Goal: Task Accomplishment & Management: Use online tool/utility

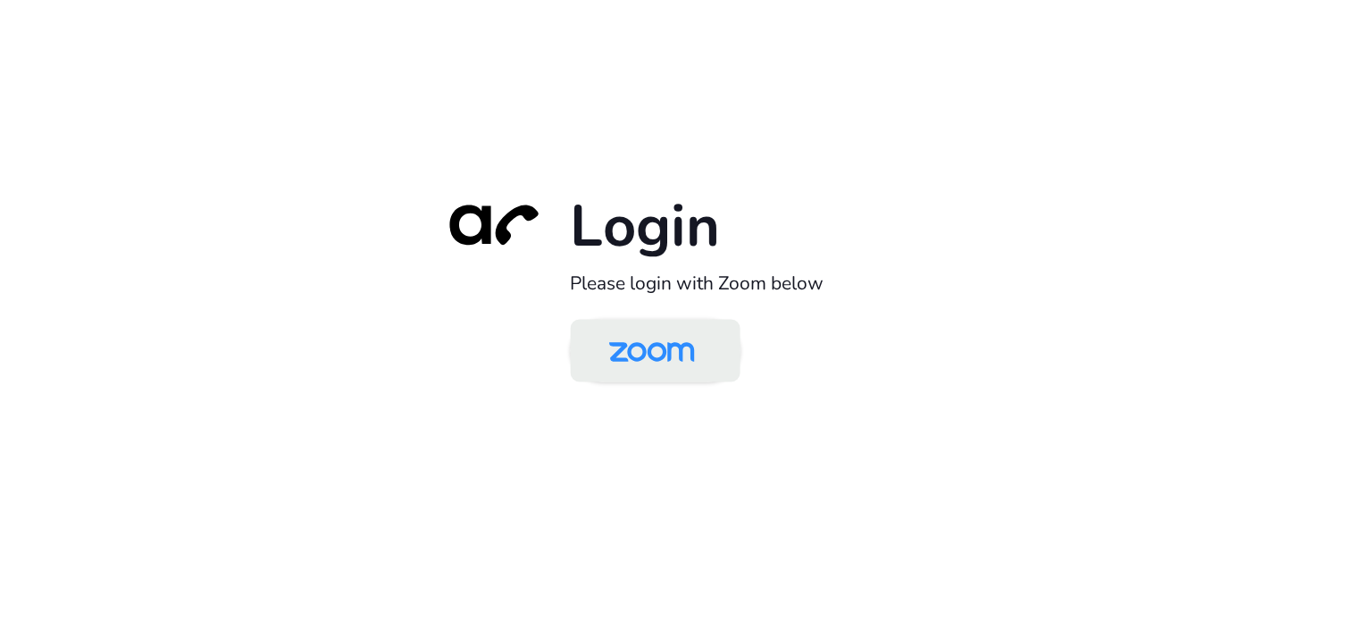
click at [675, 339] on img at bounding box center [651, 352] width 123 height 58
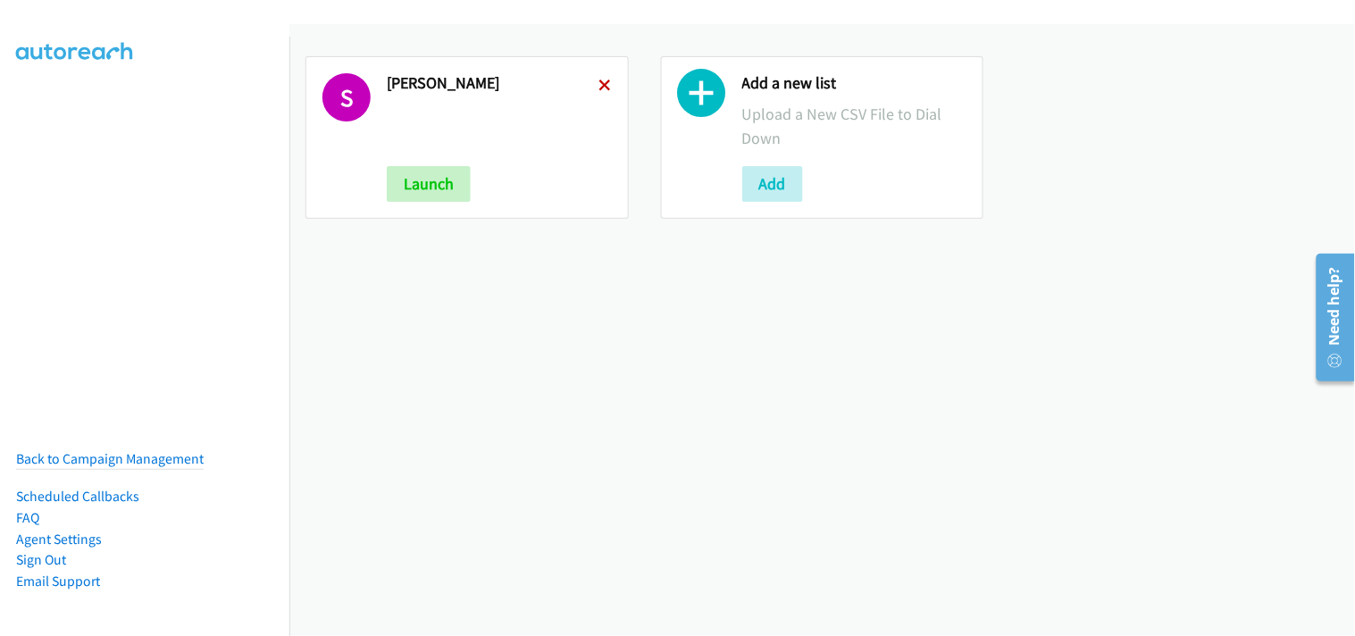
click at [604, 80] on icon at bounding box center [605, 86] width 13 height 13
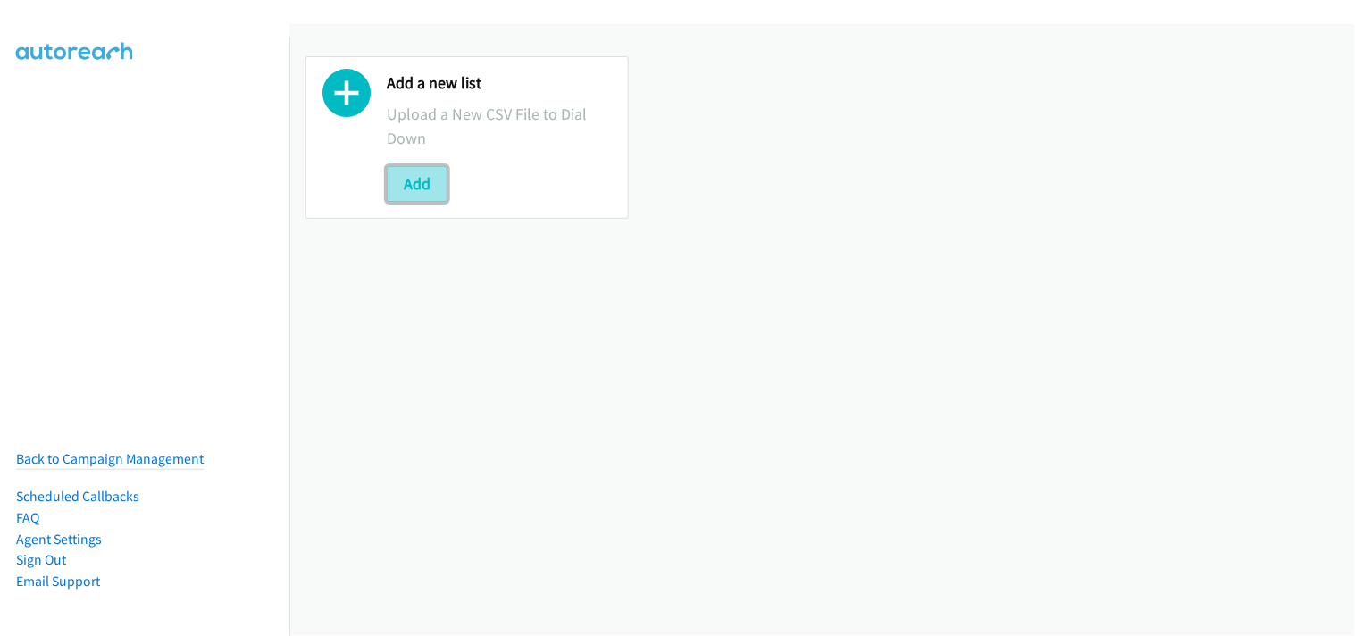
click at [430, 184] on button "Add" at bounding box center [417, 184] width 61 height 36
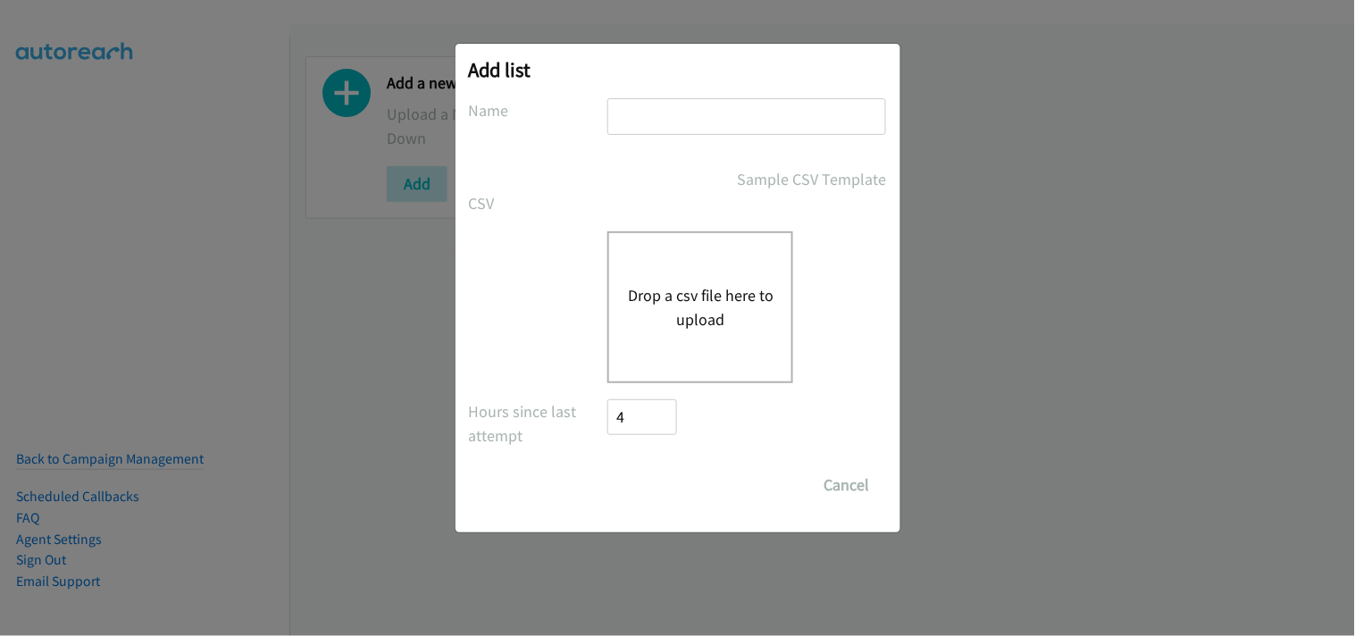
click at [686, 102] on input "text" at bounding box center [746, 116] width 279 height 37
type input "schneider"
click at [713, 287] on button "Drop a csv file here to upload" at bounding box center [700, 307] width 146 height 48
click at [689, 307] on button "Drop a csv file here to upload" at bounding box center [700, 307] width 146 height 48
click at [668, 300] on button "Drop a csv file here to upload" at bounding box center [700, 307] width 146 height 48
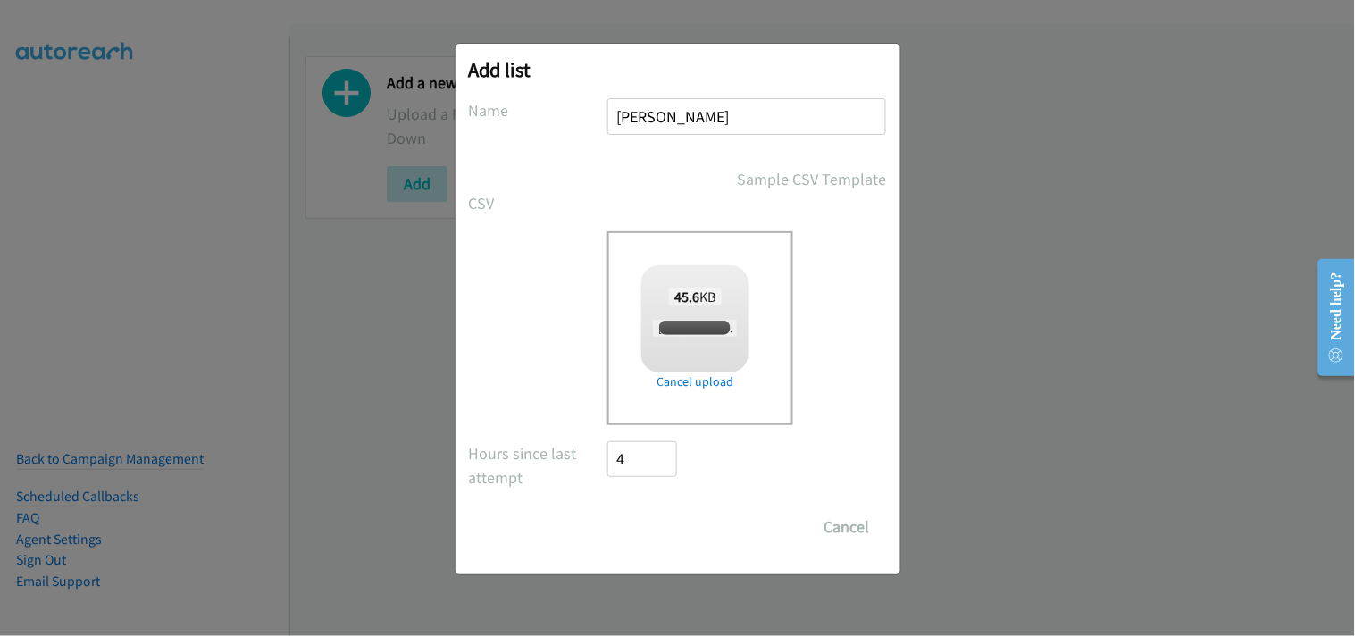
checkbox input "true"
click at [836, 530] on button "Cancel" at bounding box center [846, 527] width 79 height 36
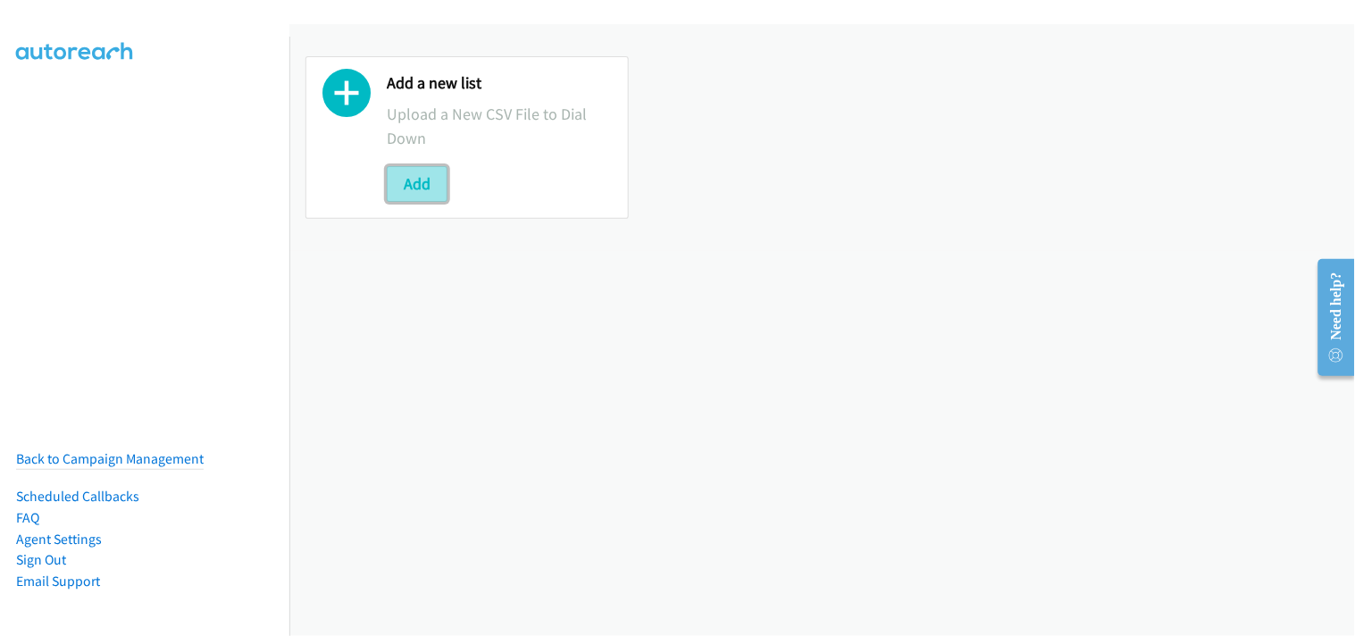
click at [412, 166] on button "Add" at bounding box center [417, 184] width 61 height 36
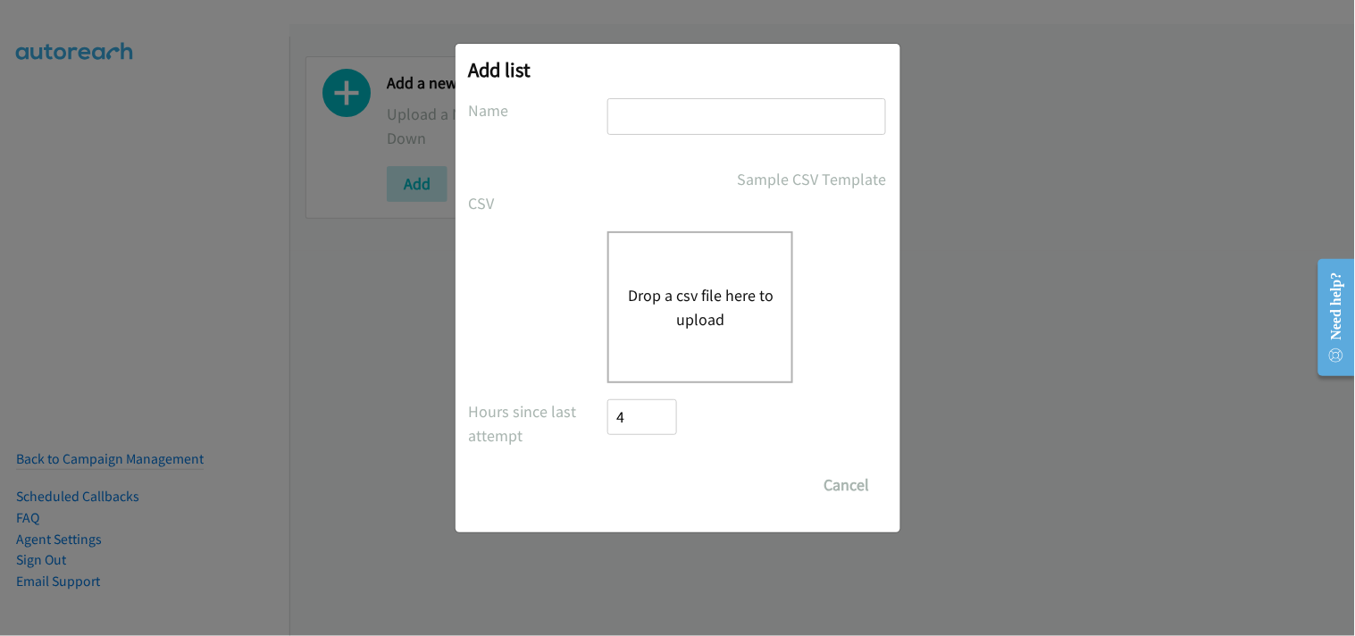
click at [644, 116] on input "text" at bounding box center [746, 116] width 279 height 37
type input "schneider"
click at [683, 330] on div "Drop a csv file here to upload" at bounding box center [700, 307] width 186 height 152
click at [695, 305] on button "Drop a csv file here to upload" at bounding box center [700, 307] width 146 height 48
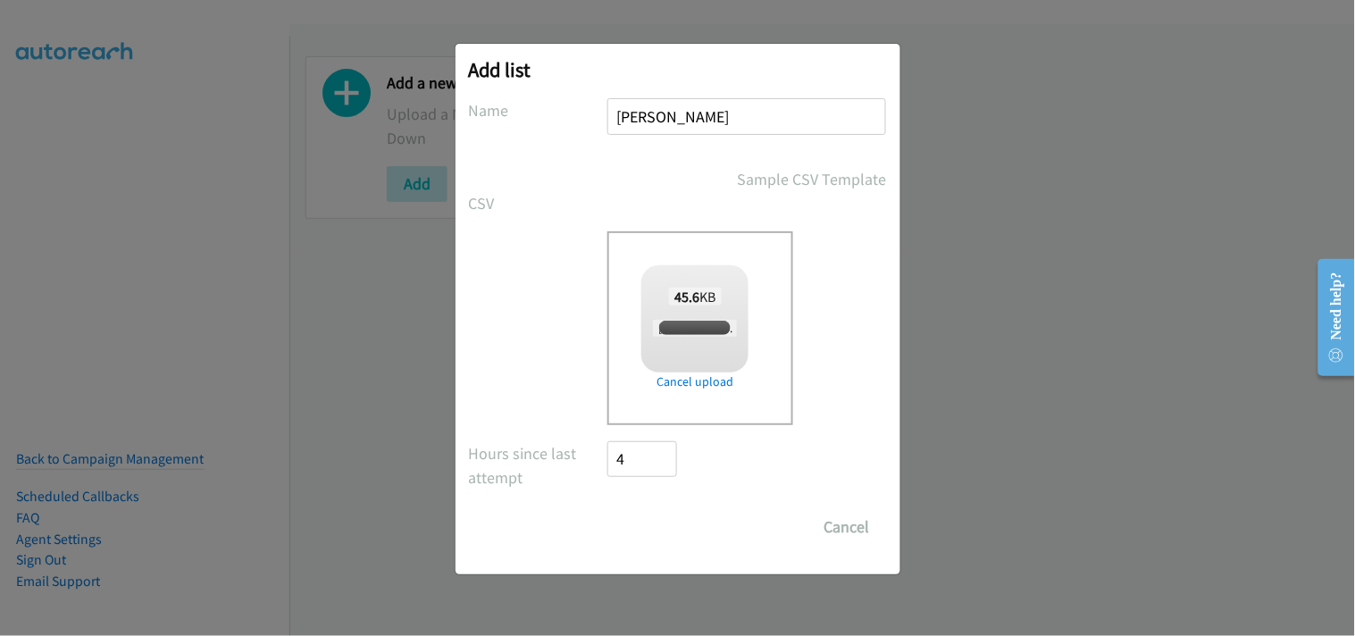
checkbox input "true"
click at [688, 530] on input "Save List" at bounding box center [655, 527] width 94 height 36
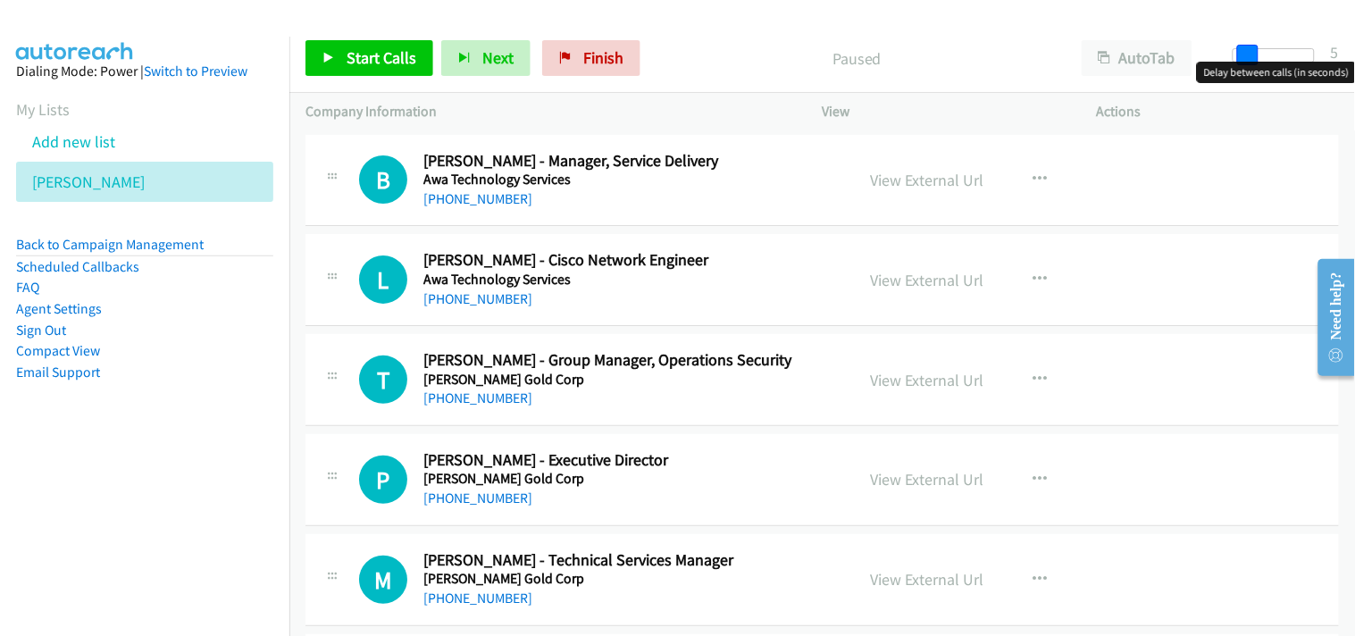
drag, startPoint x: 1237, startPoint y: 50, endPoint x: 1250, endPoint y: 48, distance: 13.5
click at [1250, 48] on span at bounding box center [1247, 55] width 21 height 21
click at [1240, 54] on span at bounding box center [1247, 55] width 21 height 21
click at [1218, 28] on div "Start Calls Pause Next Finish [PERSON_NAME] - Information Communication Technol…" at bounding box center [821, 58] width 1065 height 69
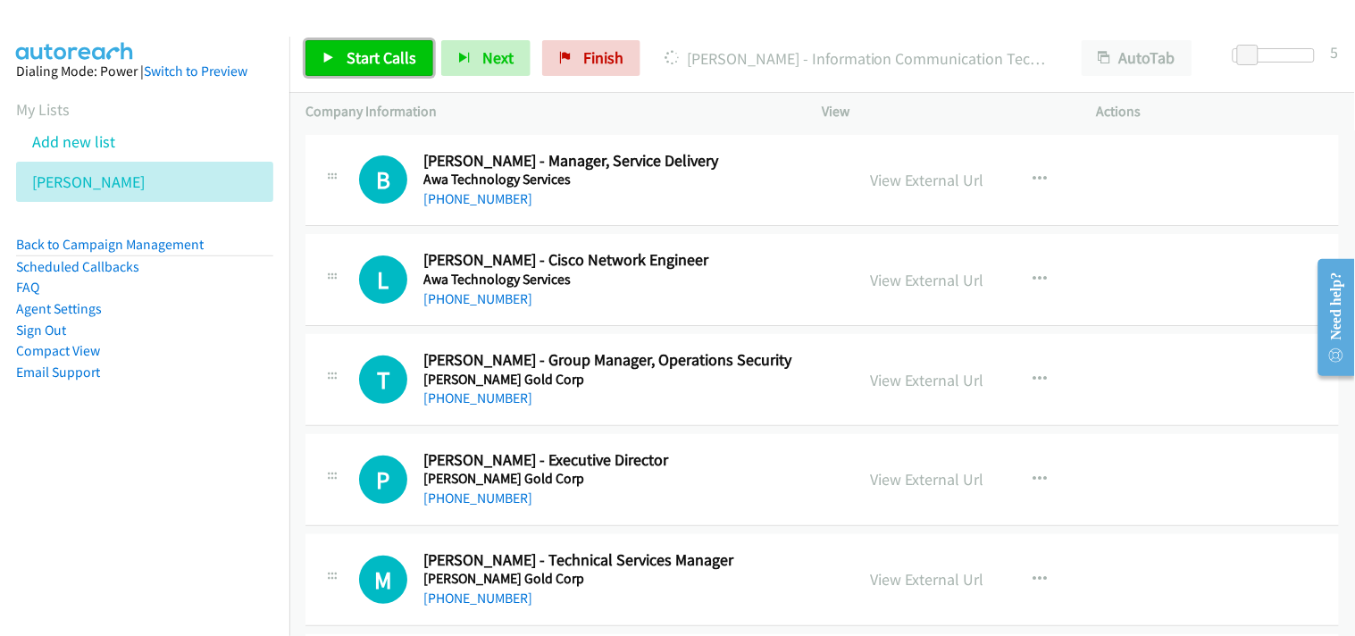
click at [388, 57] on span "Start Calls" at bounding box center [382, 57] width 70 height 21
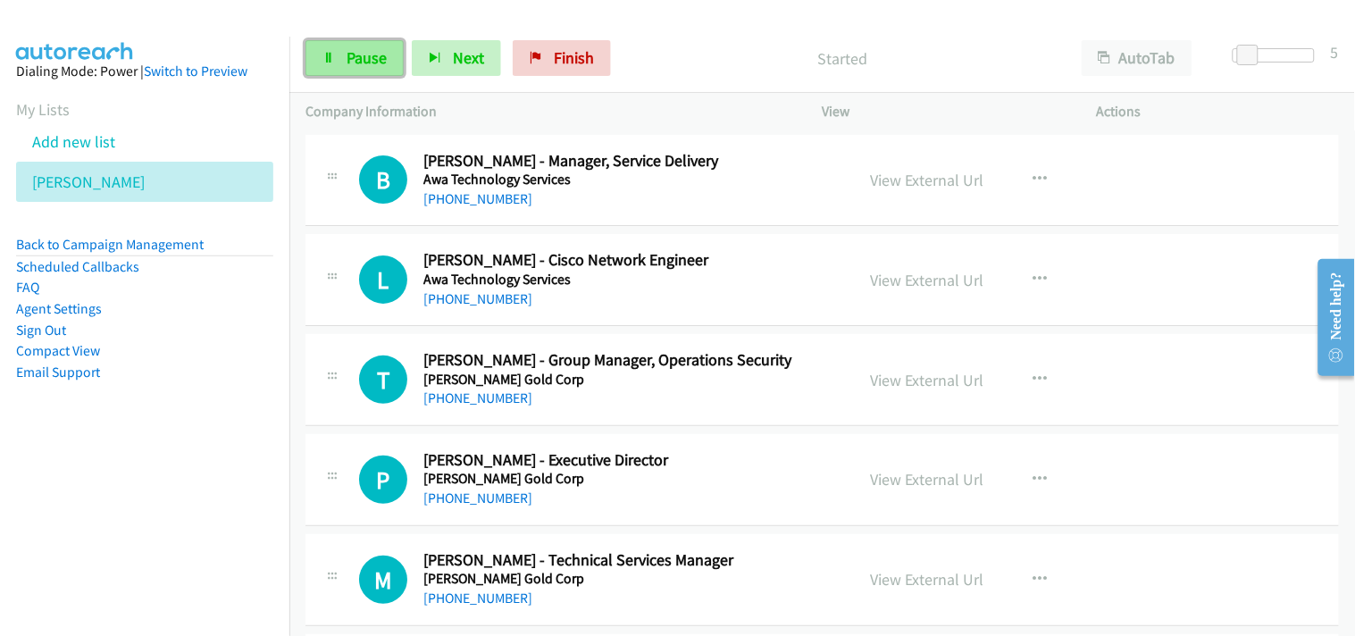
click at [387, 65] on link "Pause" at bounding box center [354, 58] width 98 height 36
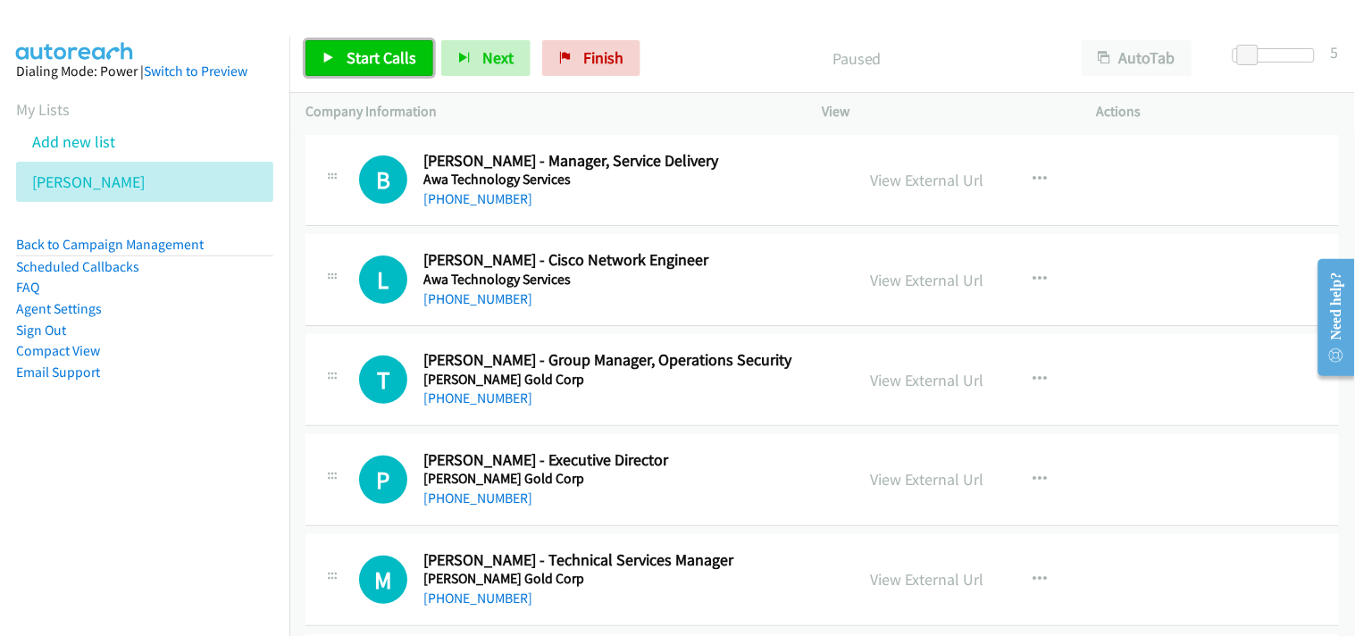
click at [364, 48] on span "Start Calls" at bounding box center [382, 57] width 70 height 21
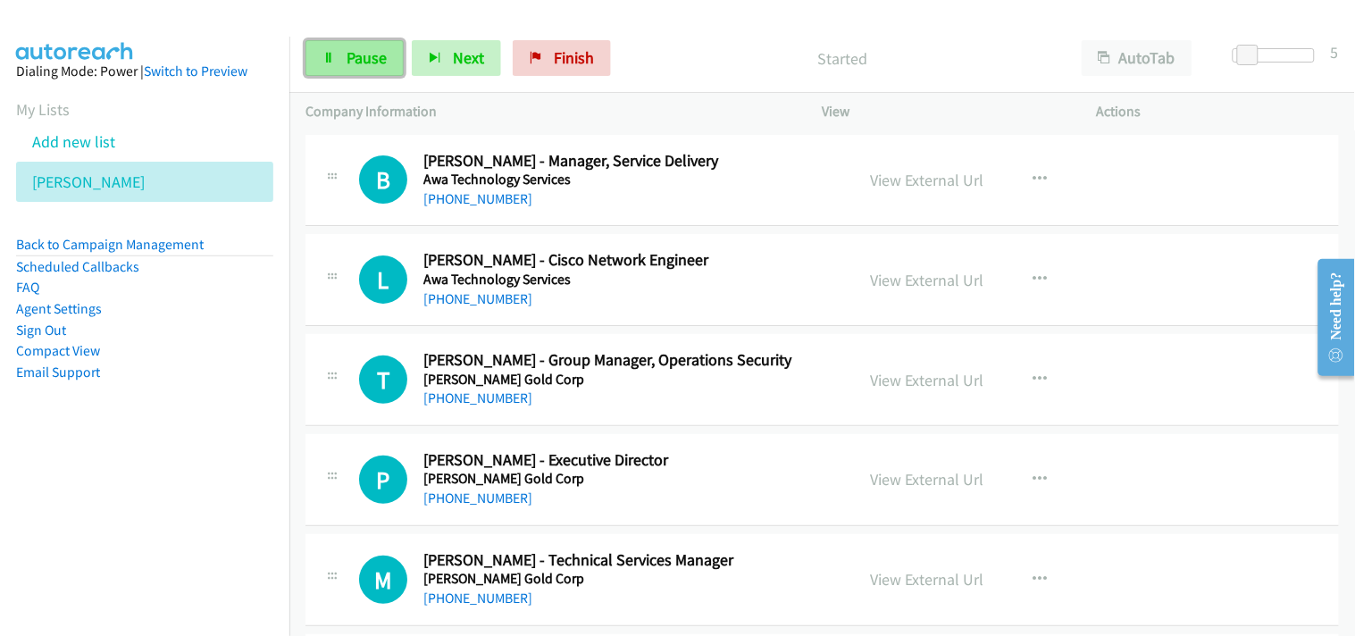
click at [382, 57] on span "Pause" at bounding box center [367, 57] width 40 height 21
